Goal: Find specific page/section: Find specific page/section

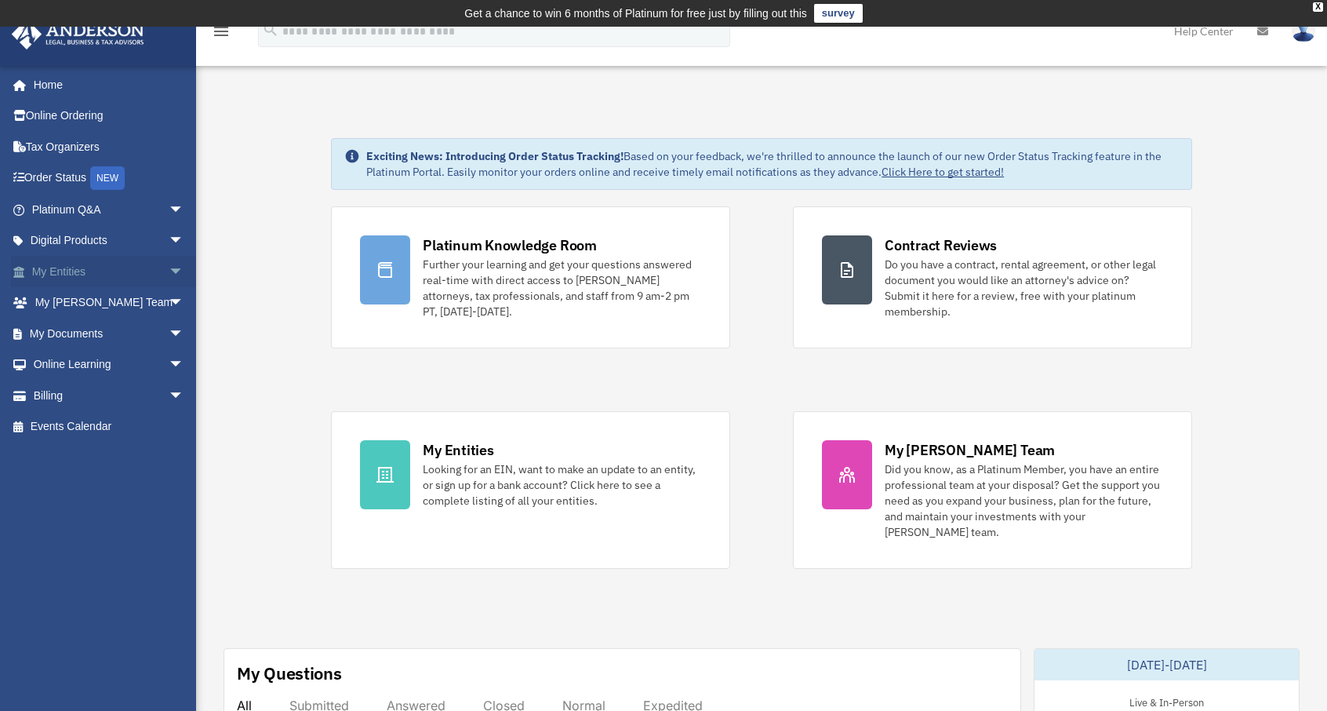
click at [78, 271] on link "My Entities arrow_drop_down" at bounding box center [109, 271] width 197 height 31
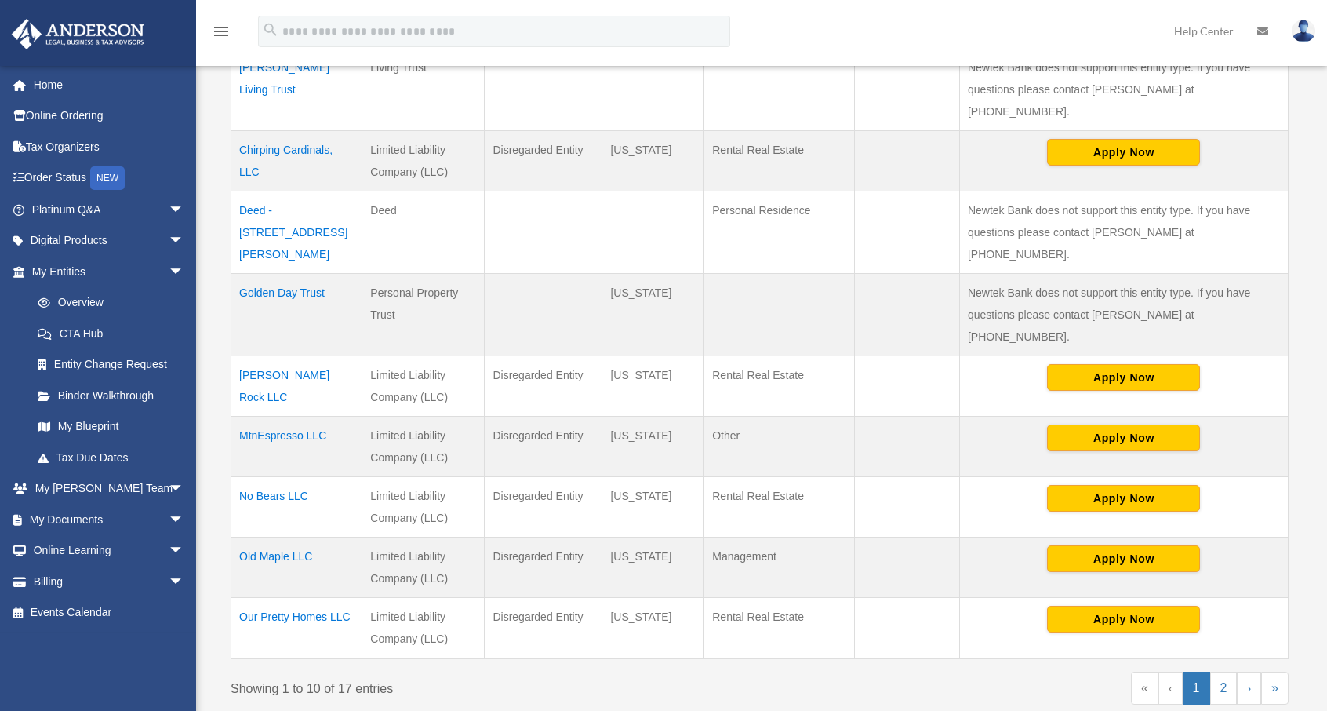
scroll to position [544, 0]
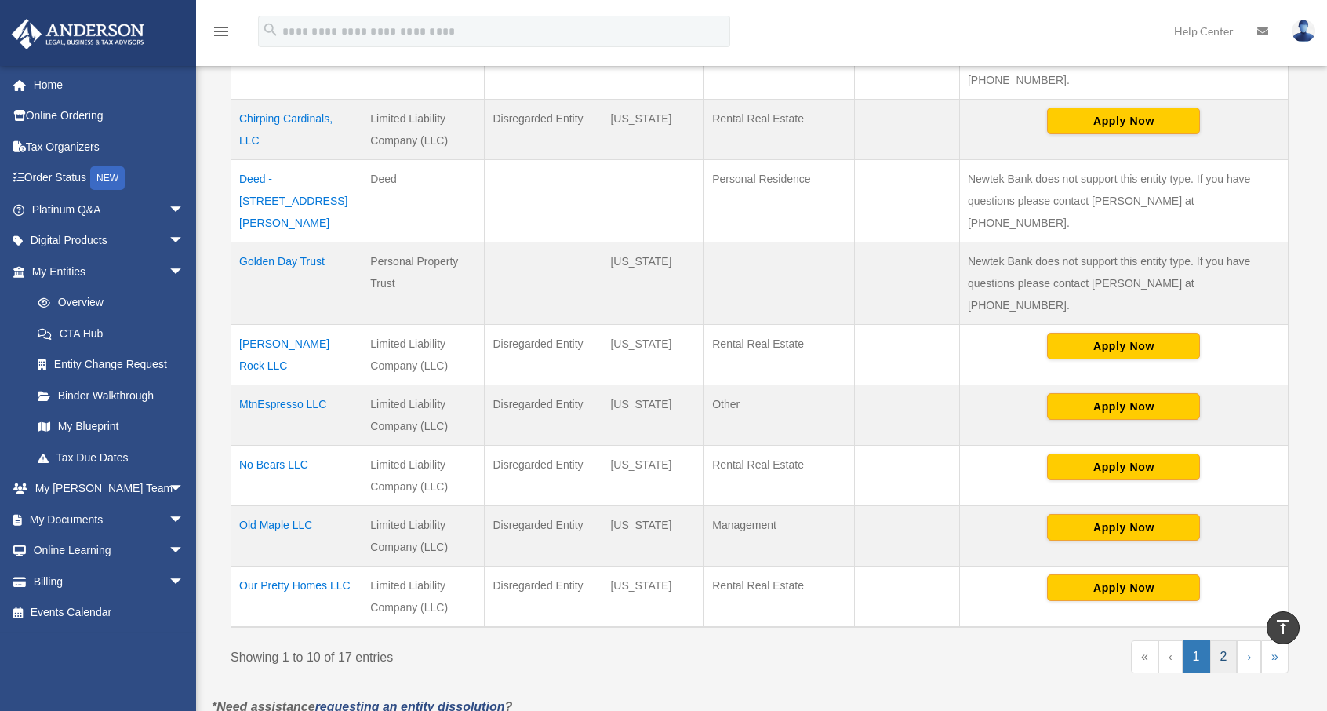
click at [1222, 640] on link "2" at bounding box center [1224, 656] width 27 height 33
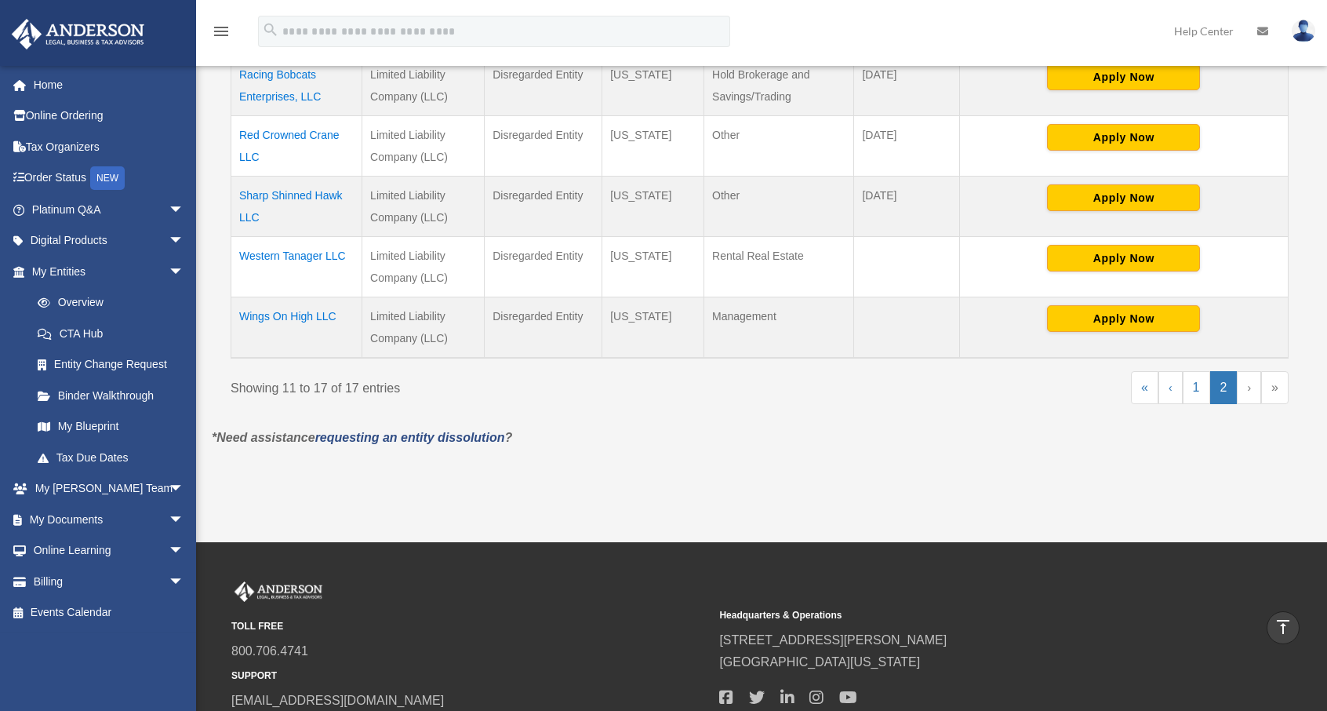
click at [280, 189] on td "Sharp Shinned Hawk LLC" at bounding box center [296, 206] width 131 height 60
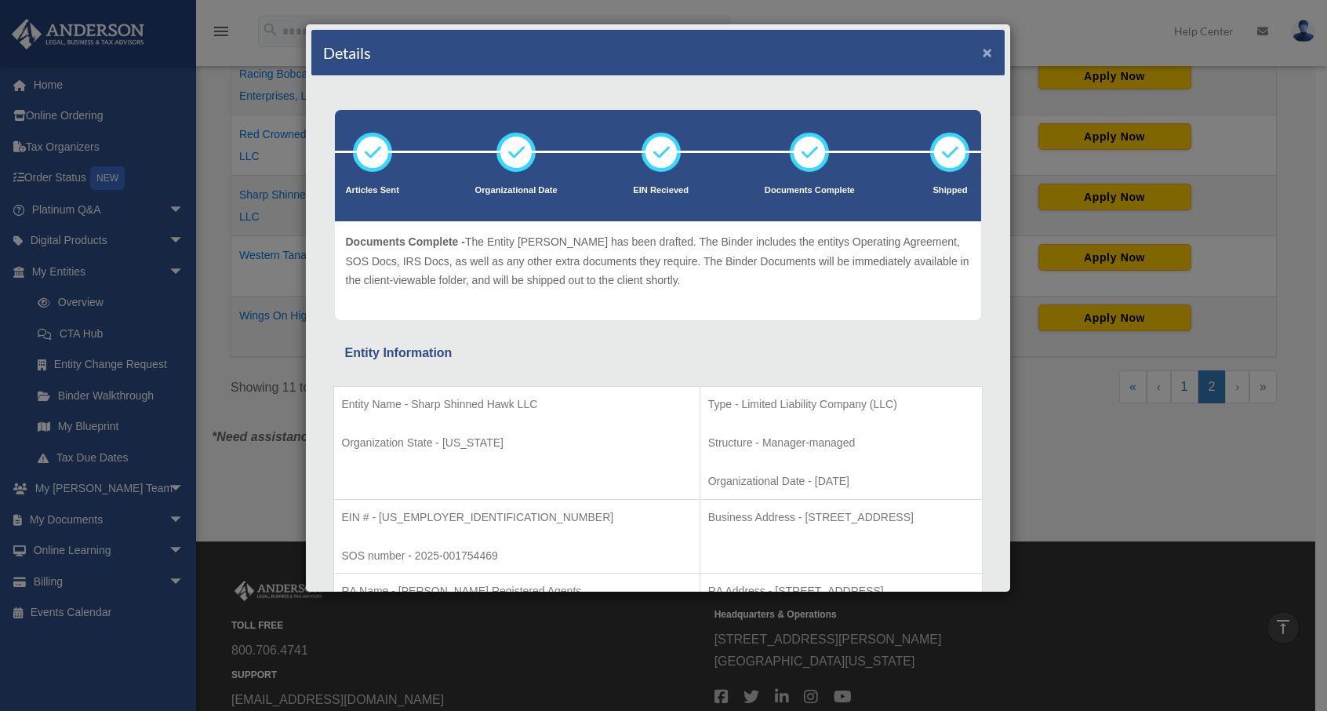
click at [983, 47] on button "×" at bounding box center [988, 52] width 10 height 16
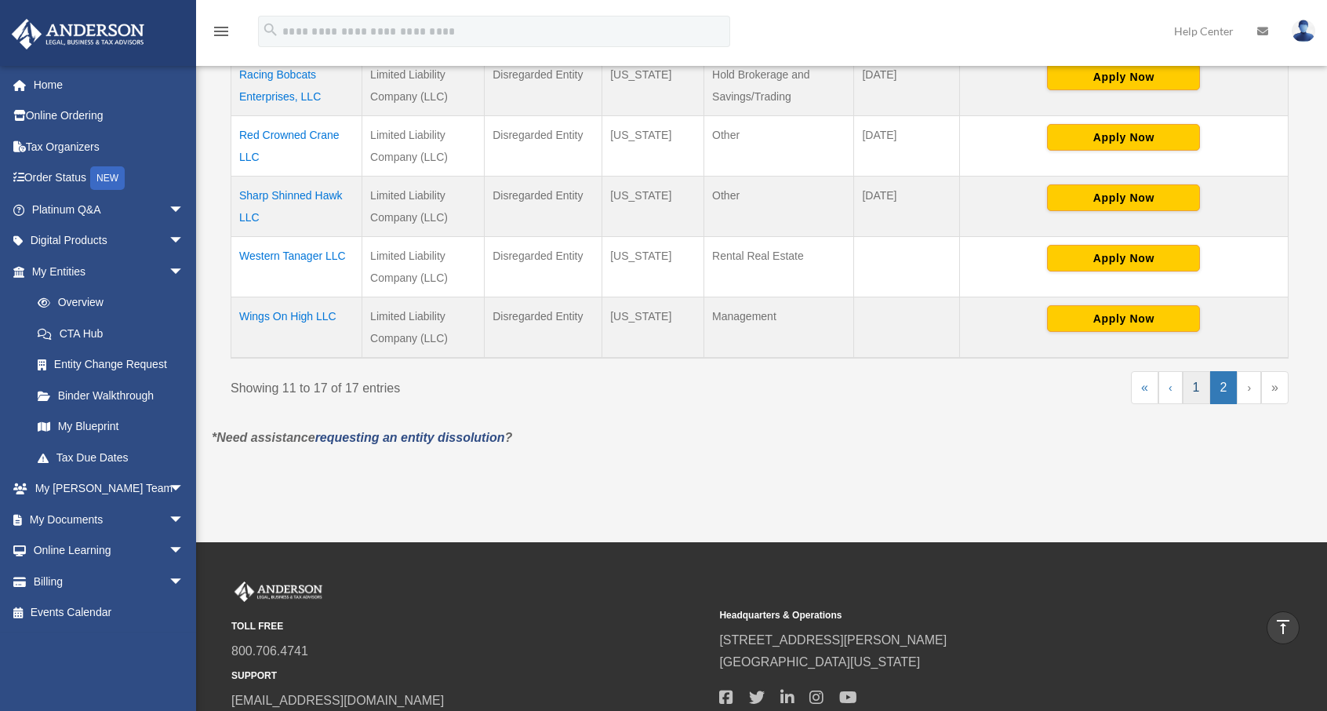
click at [1199, 377] on link "1" at bounding box center [1196, 387] width 27 height 33
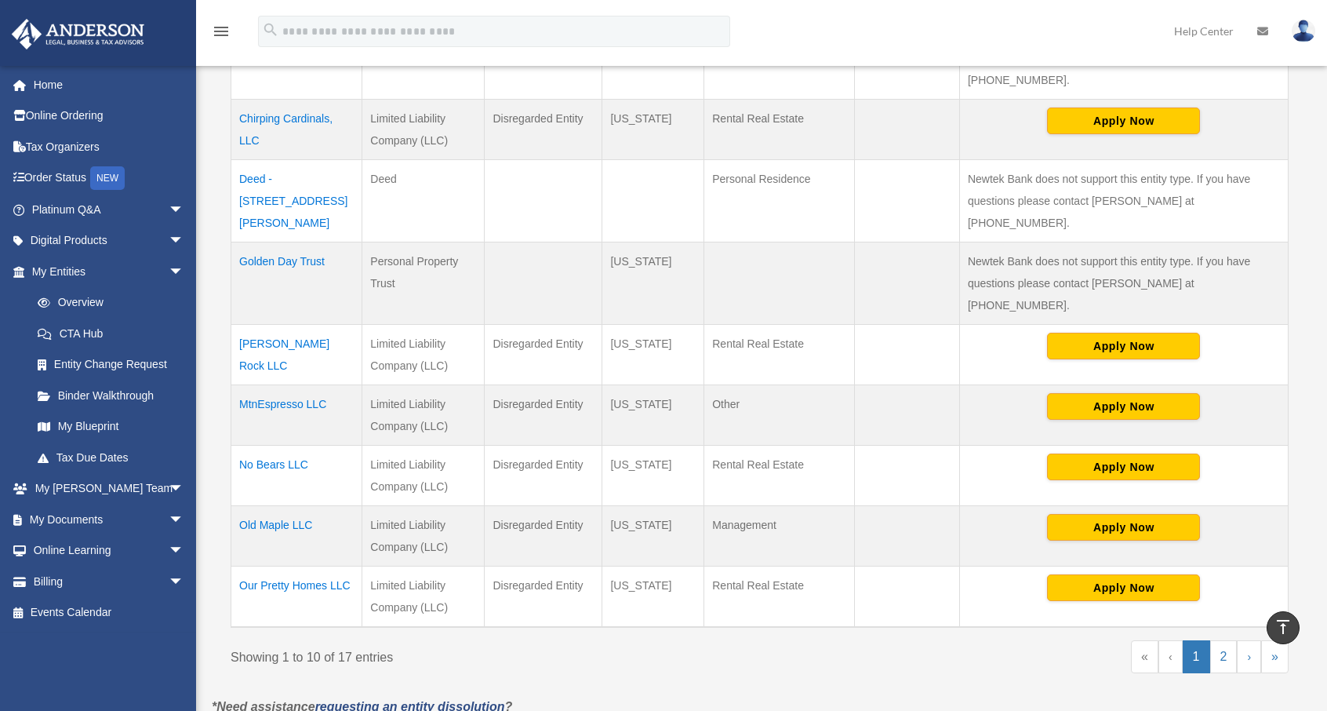
click at [304, 99] on td "Chirping Cardinals, LLC" at bounding box center [296, 129] width 131 height 60
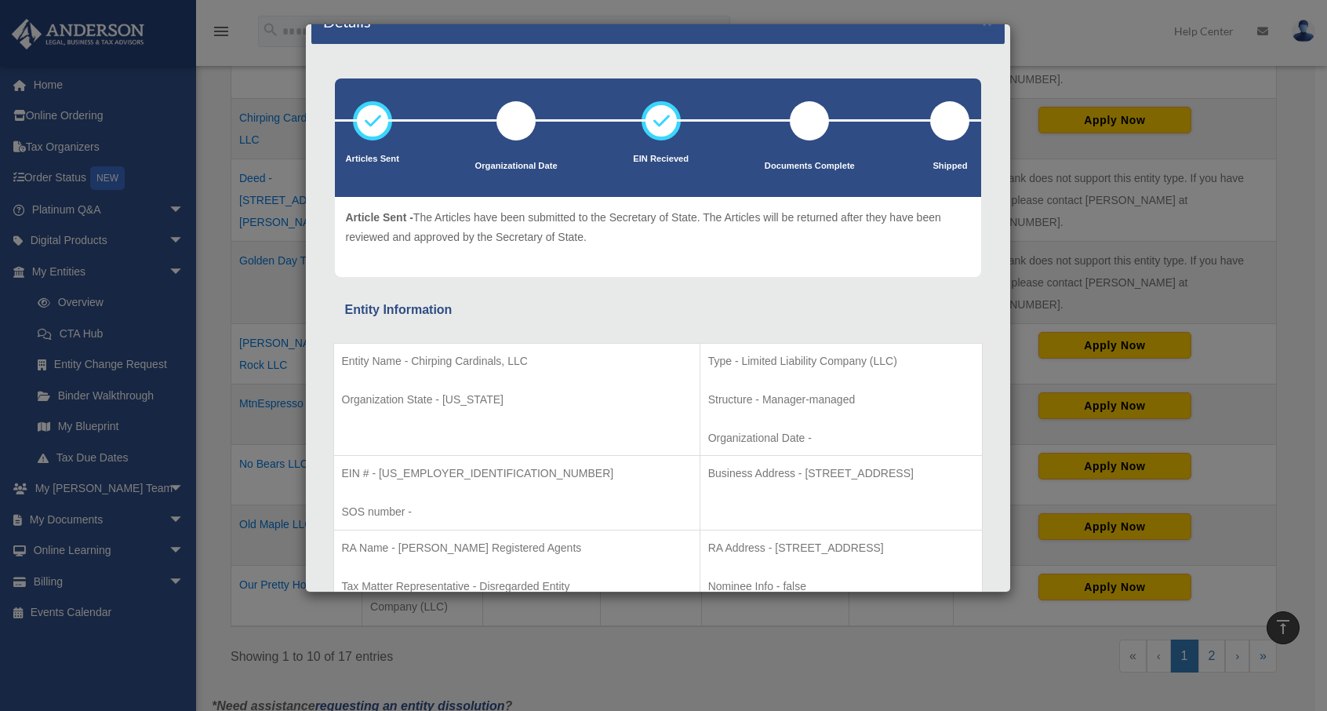
scroll to position [0, 0]
